Goal: Task Accomplishment & Management: Manage account settings

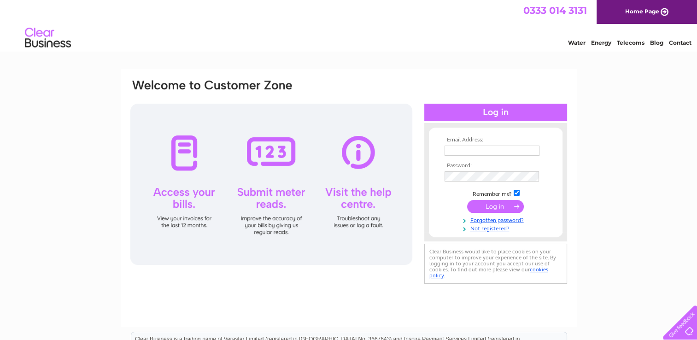
type input "thegentry2011@gmail.com"
click at [498, 200] on input "submit" at bounding box center [495, 206] width 57 height 13
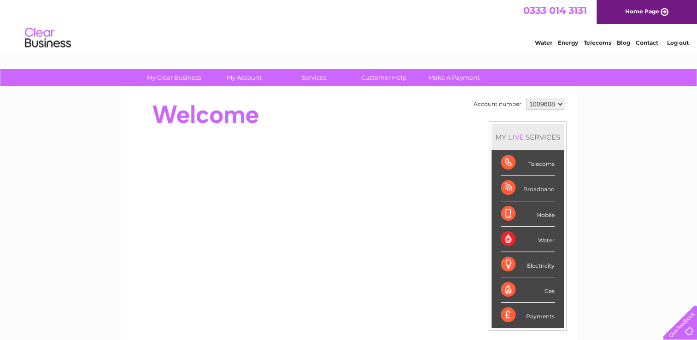
click at [497, 205] on li "Mobile" at bounding box center [528, 213] width 72 height 25
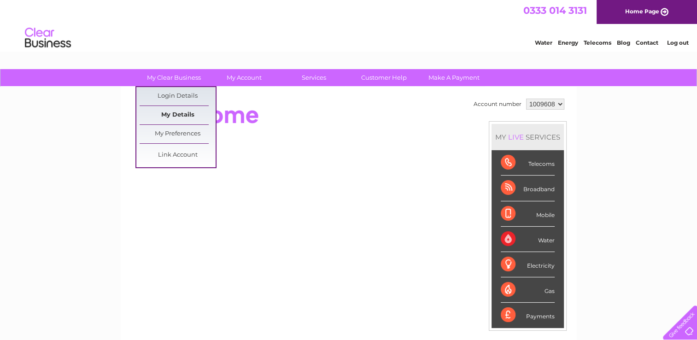
click at [168, 114] on link "My Details" at bounding box center [178, 115] width 76 height 18
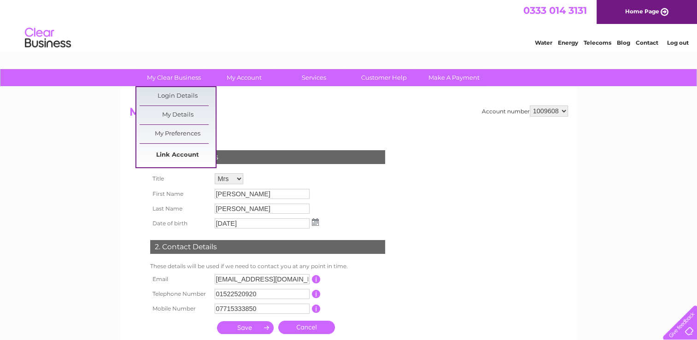
click at [172, 152] on link "Link Account" at bounding box center [178, 155] width 76 height 18
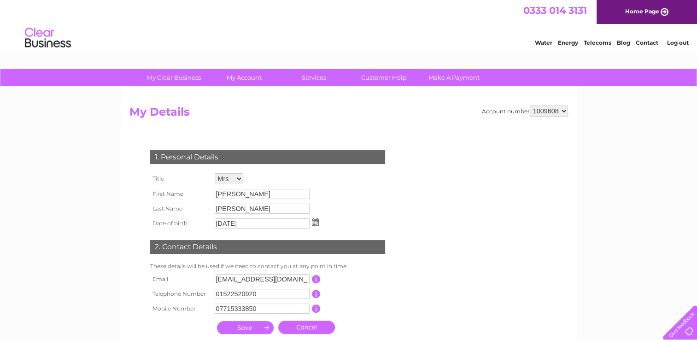
click at [601, 44] on link "Telecoms" at bounding box center [598, 42] width 28 height 7
